Goal: Information Seeking & Learning: Learn about a topic

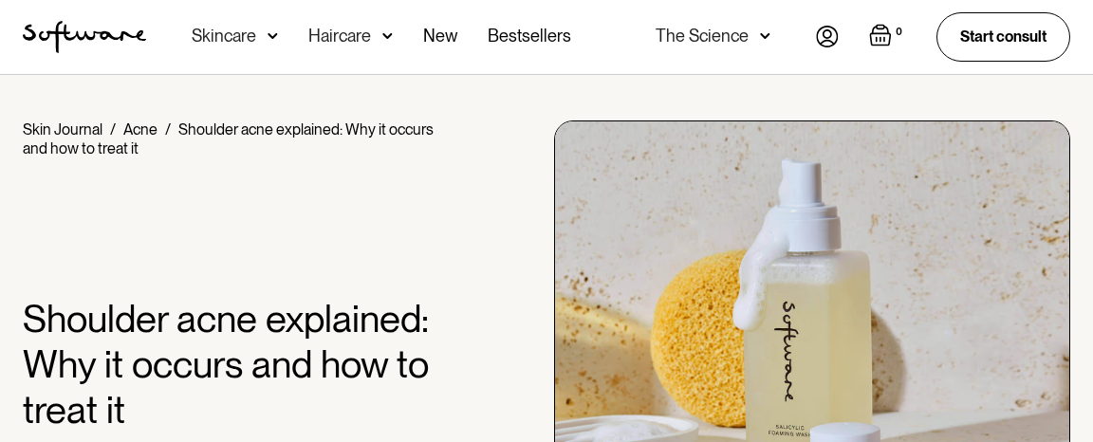
scroll to position [2596, 0]
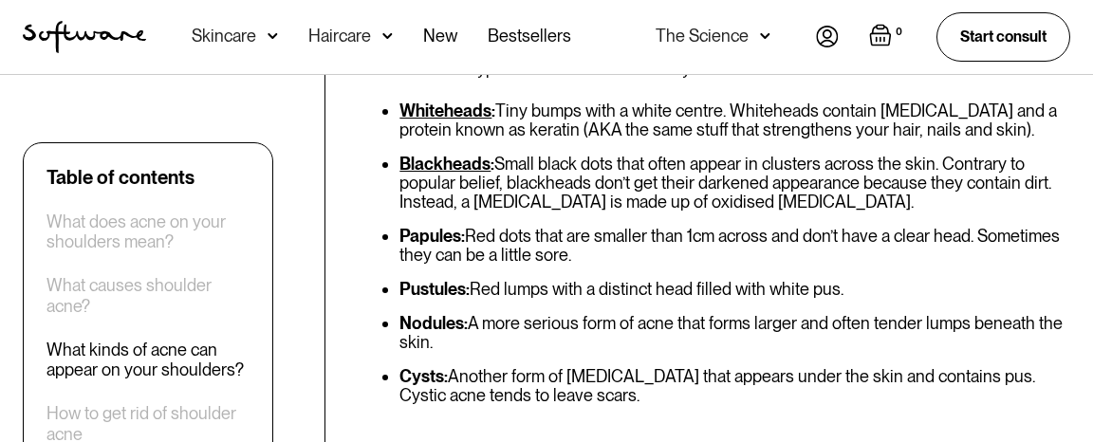
click at [405, 226] on strong "Papules:" at bounding box center [431, 236] width 65 height 20
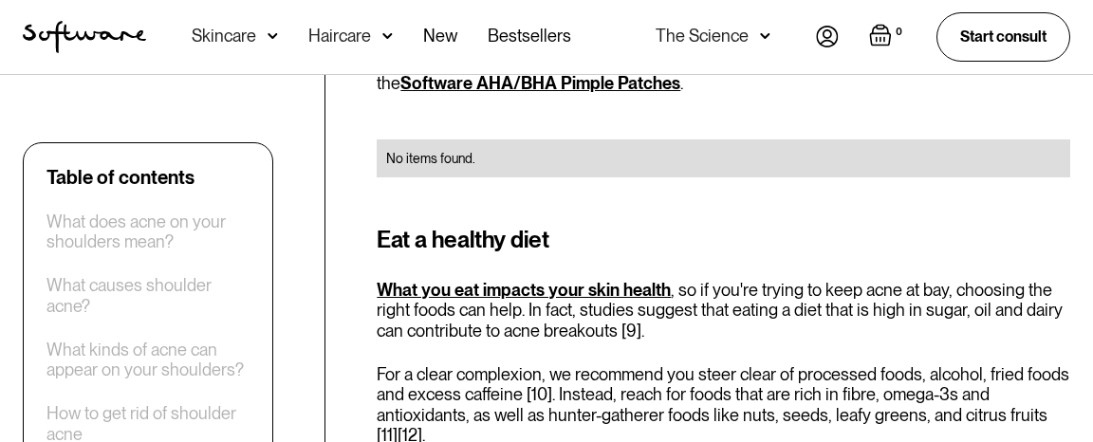
scroll to position [5875, 0]
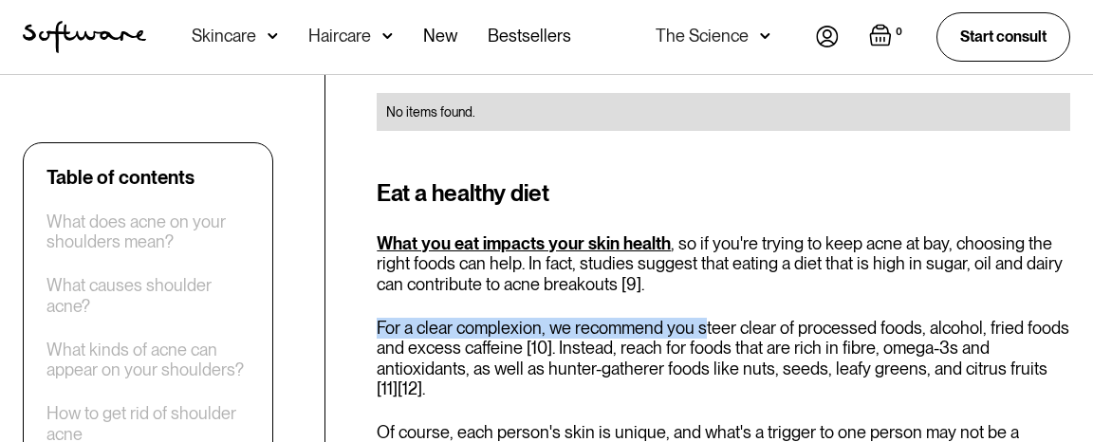
drag, startPoint x: 378, startPoint y: 246, endPoint x: 702, endPoint y: 230, distance: 324.9
click at [702, 230] on div "Eat a healthy diet What you eat impacts your skin health , so if you're trying …" at bounding box center [724, 351] width 694 height 351
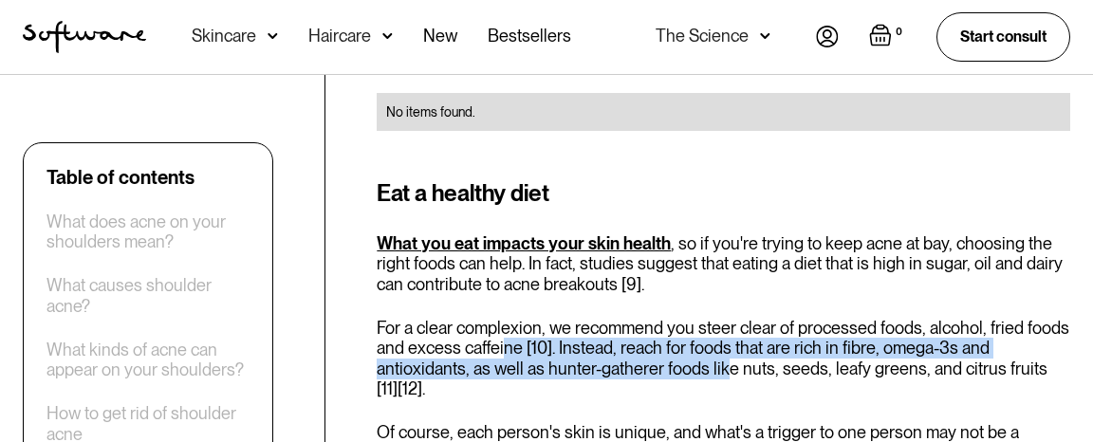
drag, startPoint x: 724, startPoint y: 296, endPoint x: 504, endPoint y: 273, distance: 221.3
click at [504, 318] on p "For a clear complexion, we recommend you steer clear of processed foods, alcoho…" at bounding box center [724, 359] width 694 height 82
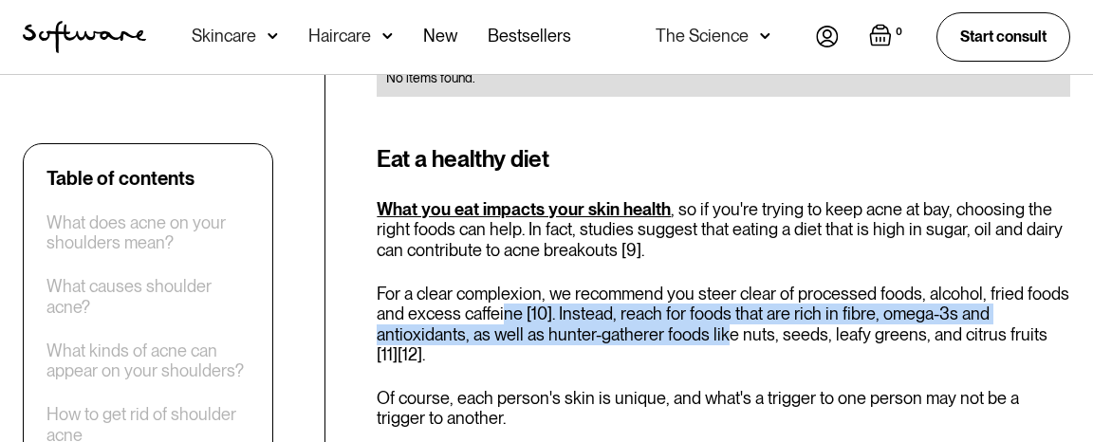
scroll to position [6011, 0]
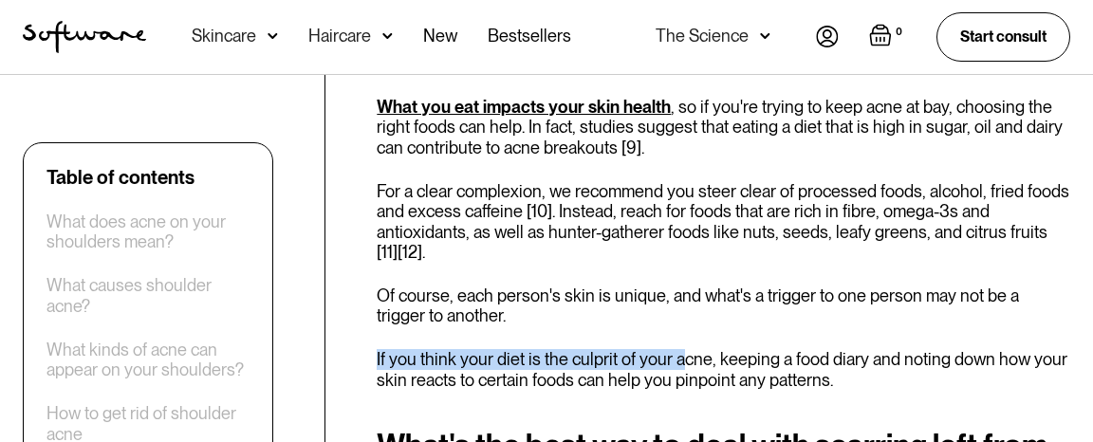
drag, startPoint x: 369, startPoint y: 283, endPoint x: 678, endPoint y: 272, distance: 309.5
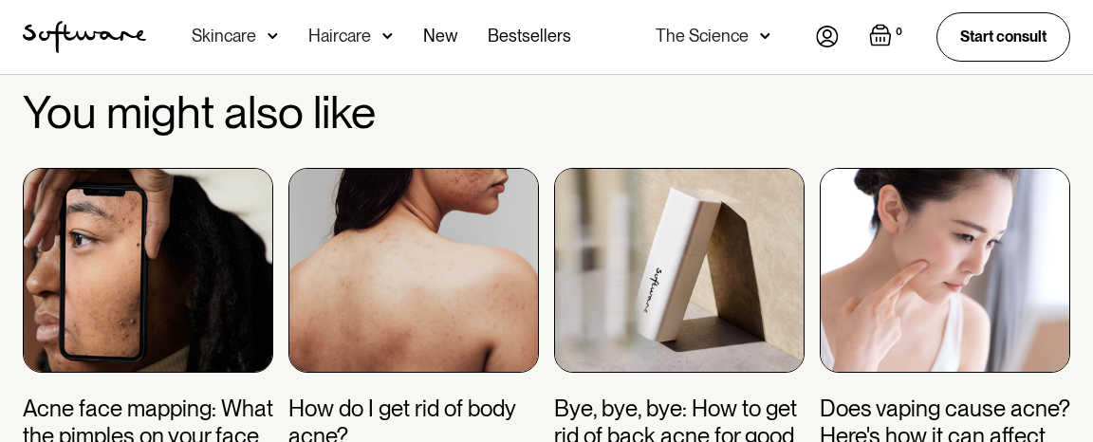
scroll to position [7104, 0]
